Goal: Task Accomplishment & Management: Manage account settings

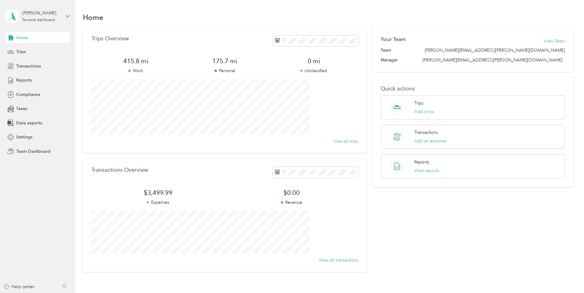
click at [68, 16] on icon at bounding box center [67, 16] width 4 height 4
click at [27, 52] on div "Team dashboard" at bounding box center [104, 47] width 189 height 11
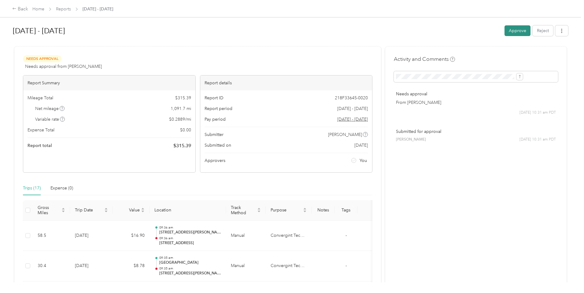
click at [505, 31] on button "Approve" at bounding box center [518, 30] width 26 height 11
click at [505, 32] on button "Approve" at bounding box center [518, 30] width 26 height 11
